Goal: Task Accomplishment & Management: Manage account settings

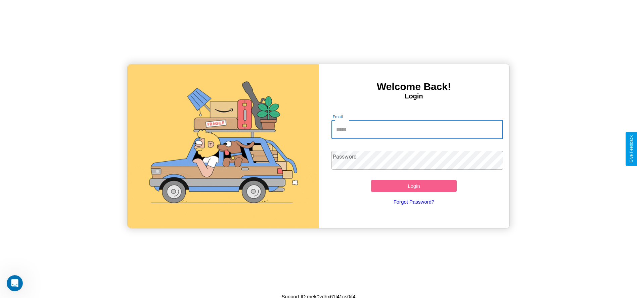
click at [417, 129] on input "Email" at bounding box center [417, 129] width 172 height 19
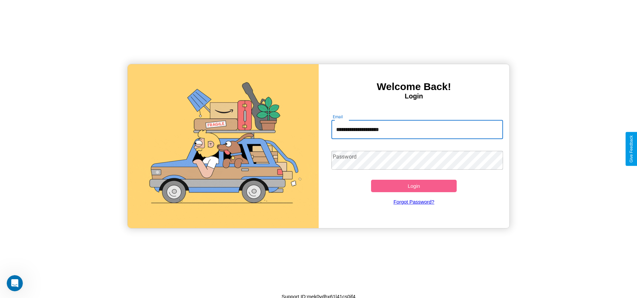
type input "**********"
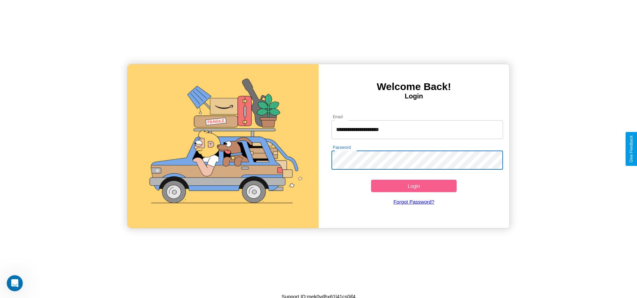
click at [414, 186] on button "Login" at bounding box center [414, 186] width 86 height 12
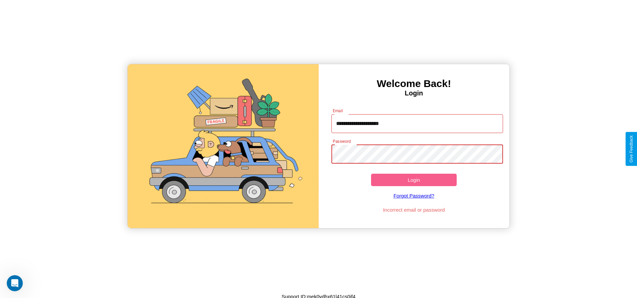
click at [414, 180] on button "Login" at bounding box center [414, 180] width 86 height 12
